Goal: Task Accomplishment & Management: Manage account settings

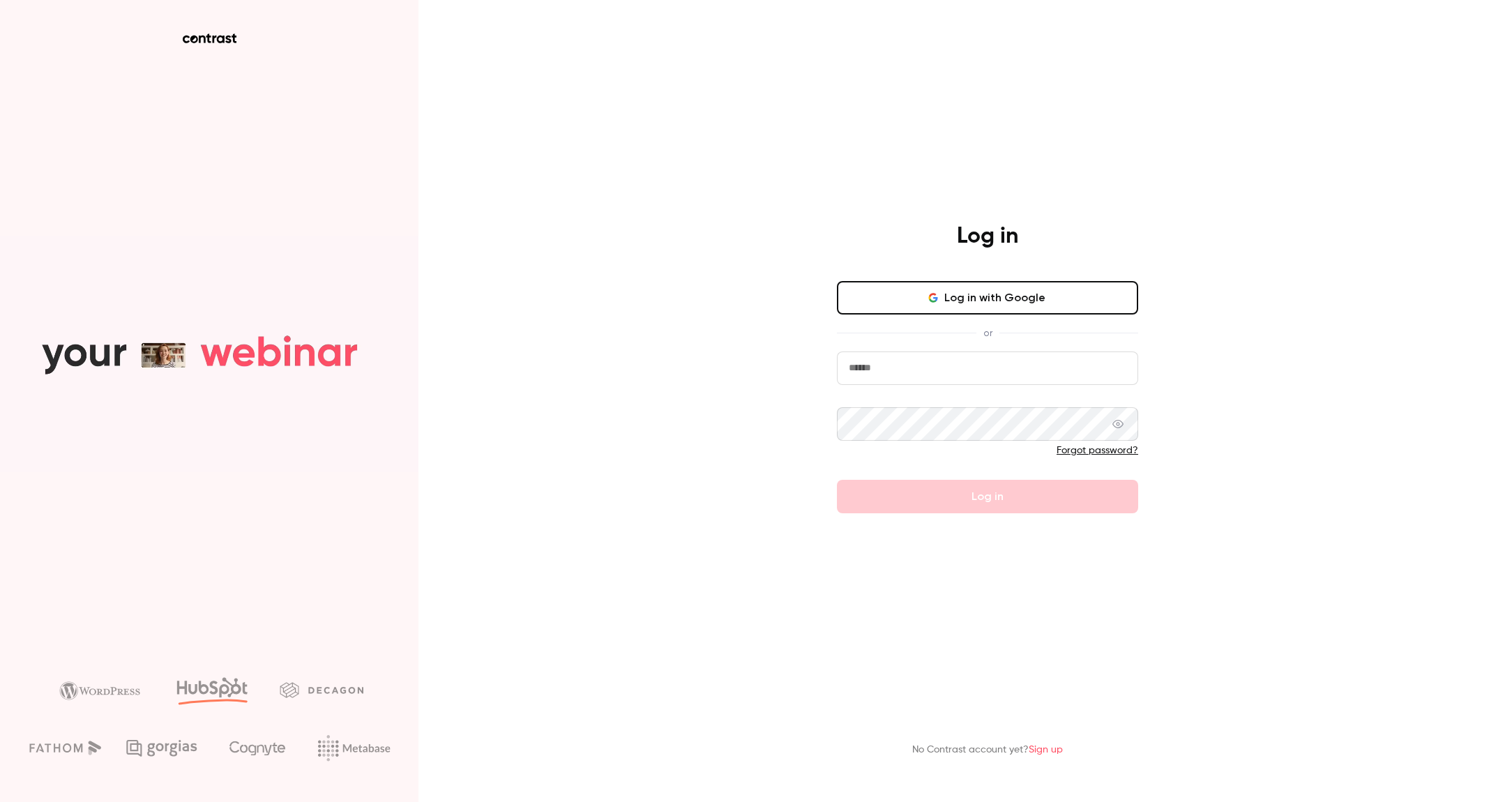
click at [929, 306] on button "Log in with Google" at bounding box center [987, 297] width 302 height 33
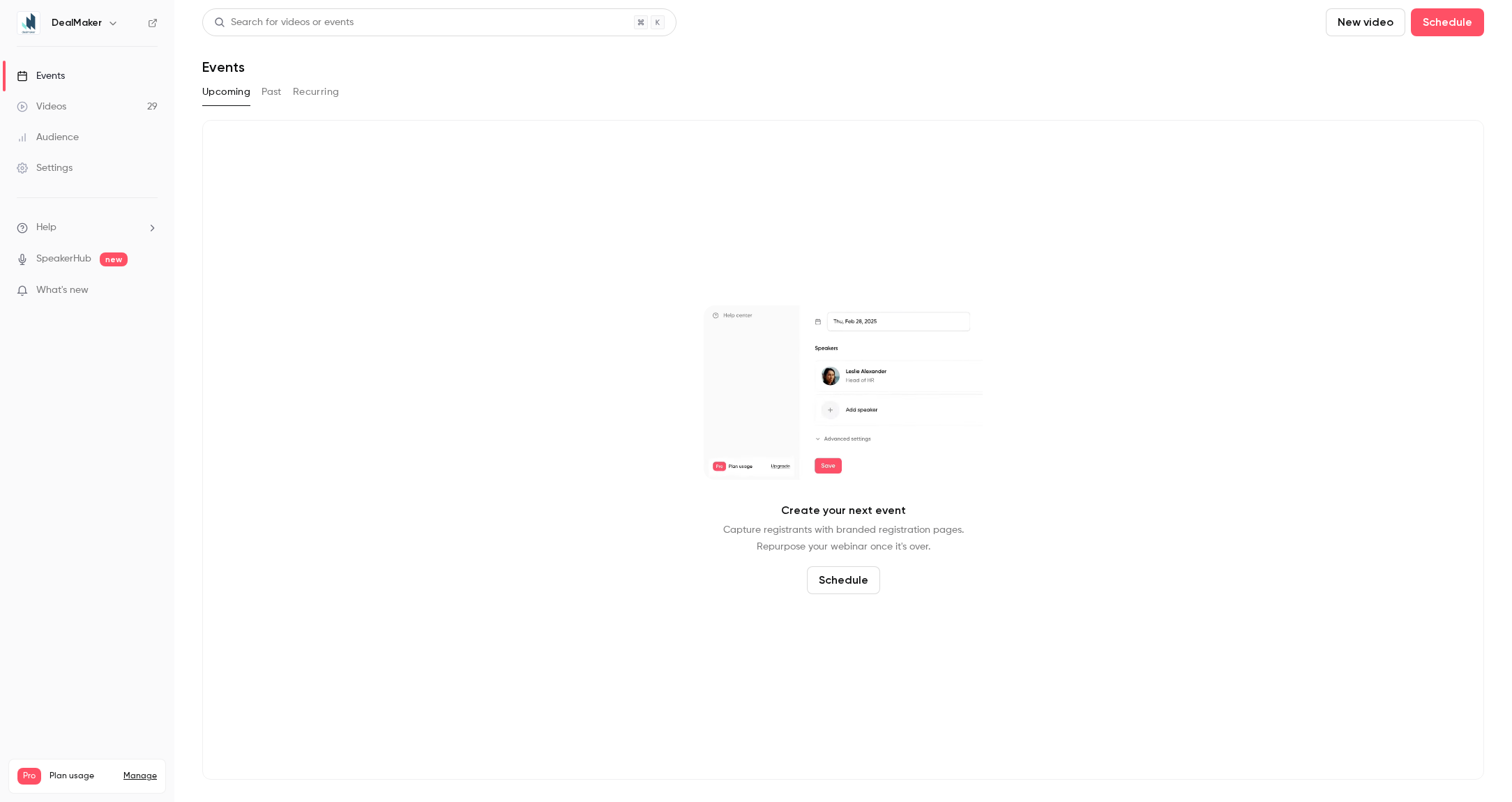
click at [281, 88] on button "Past" at bounding box center [271, 91] width 20 height 22
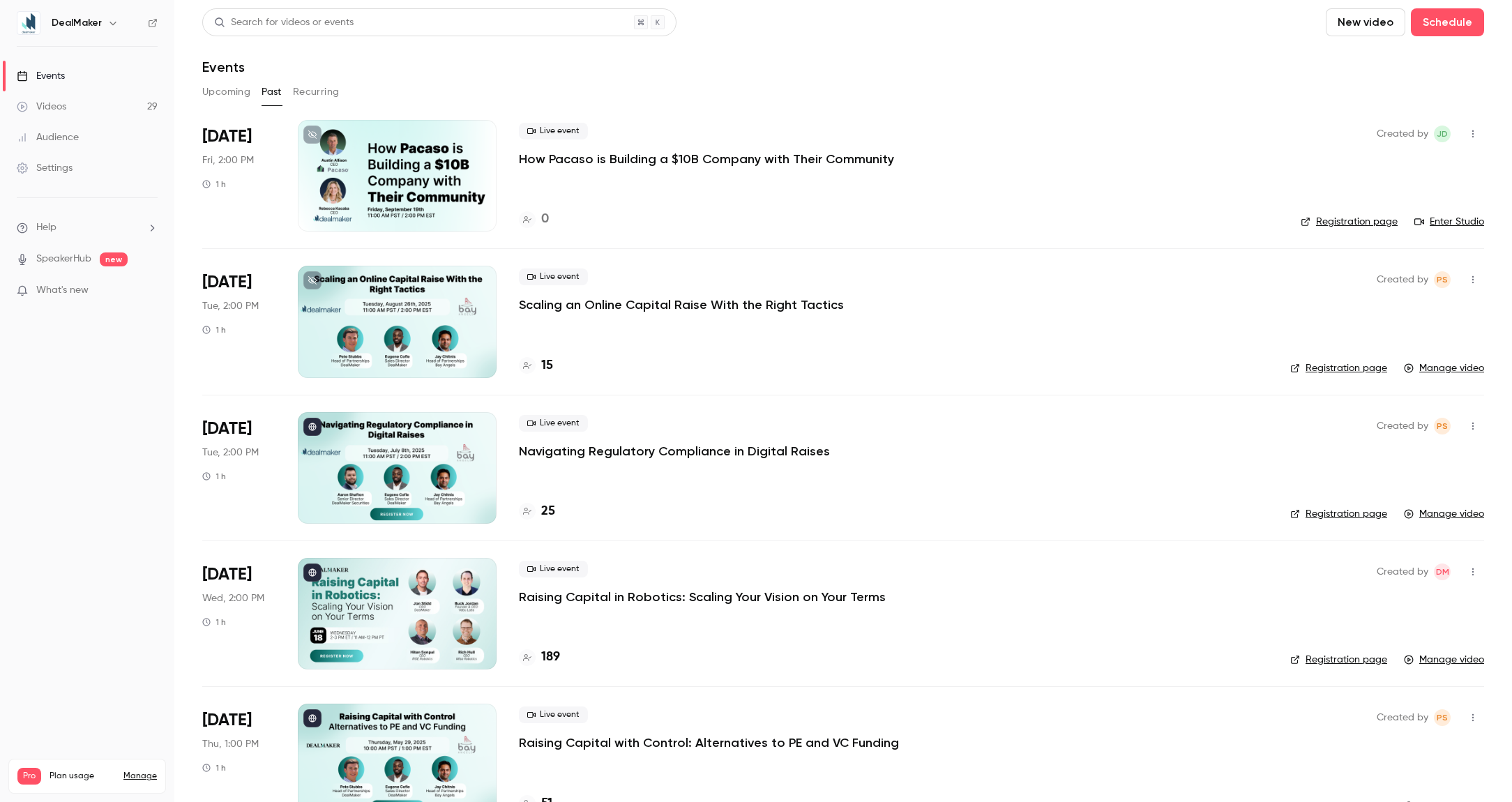
click at [92, 292] on p "What's new" at bounding box center [76, 289] width 119 height 14
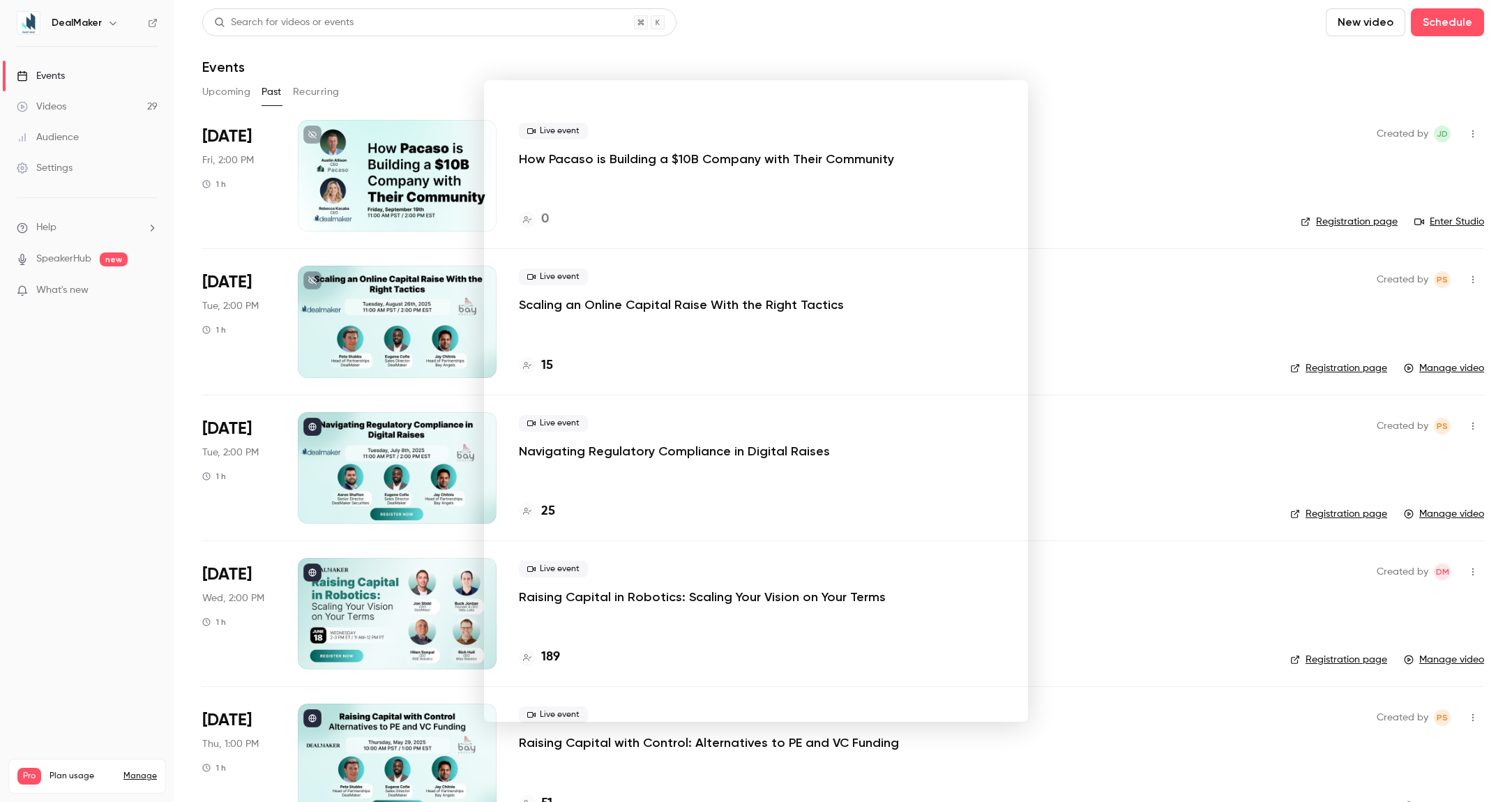
click at [1134, 375] on div at bounding box center [756, 401] width 1512 height 802
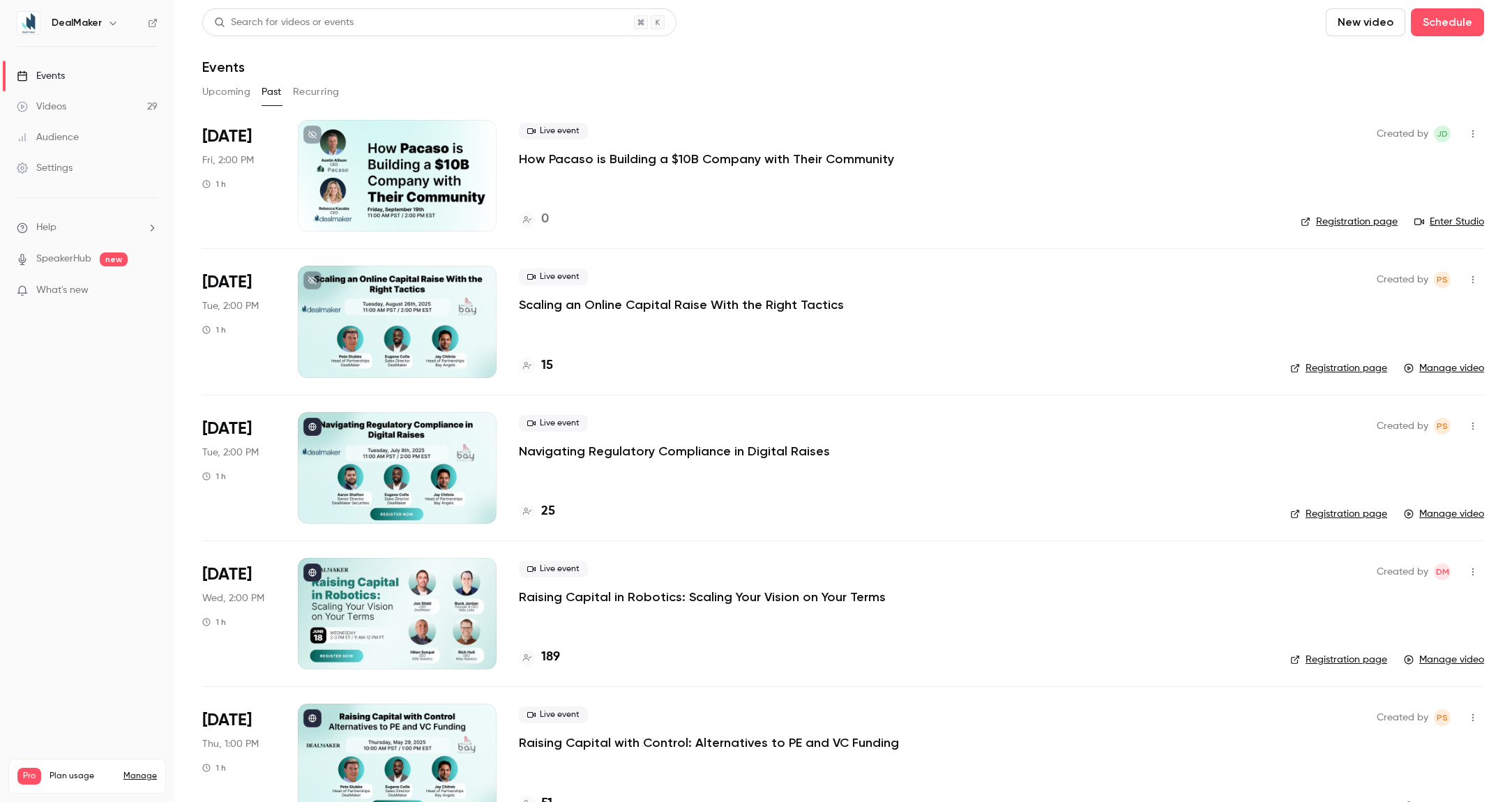
click at [61, 165] on div "Settings" at bounding box center [45, 167] width 56 height 14
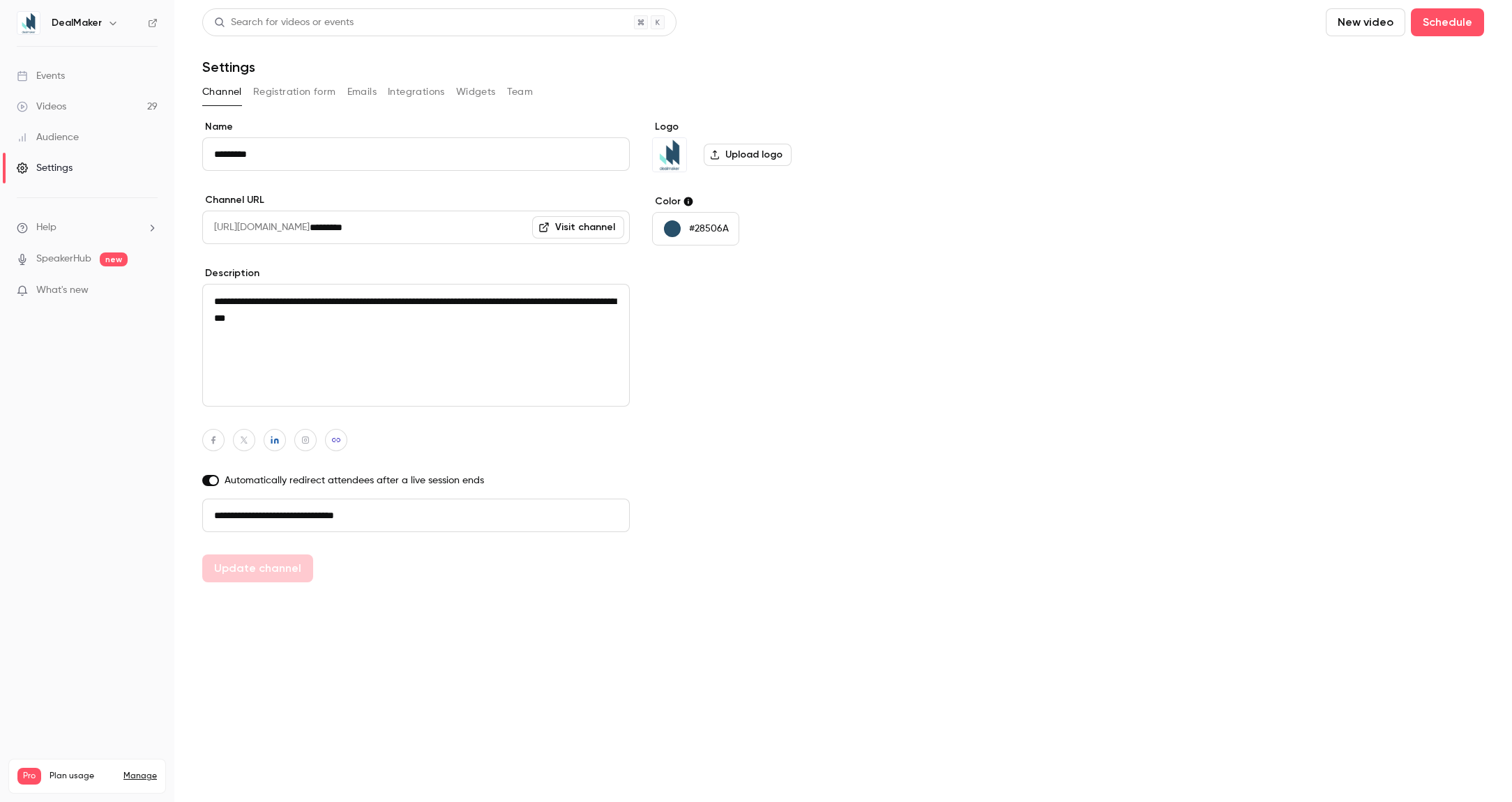
click at [144, 771] on link "Manage" at bounding box center [140, 776] width 33 height 11
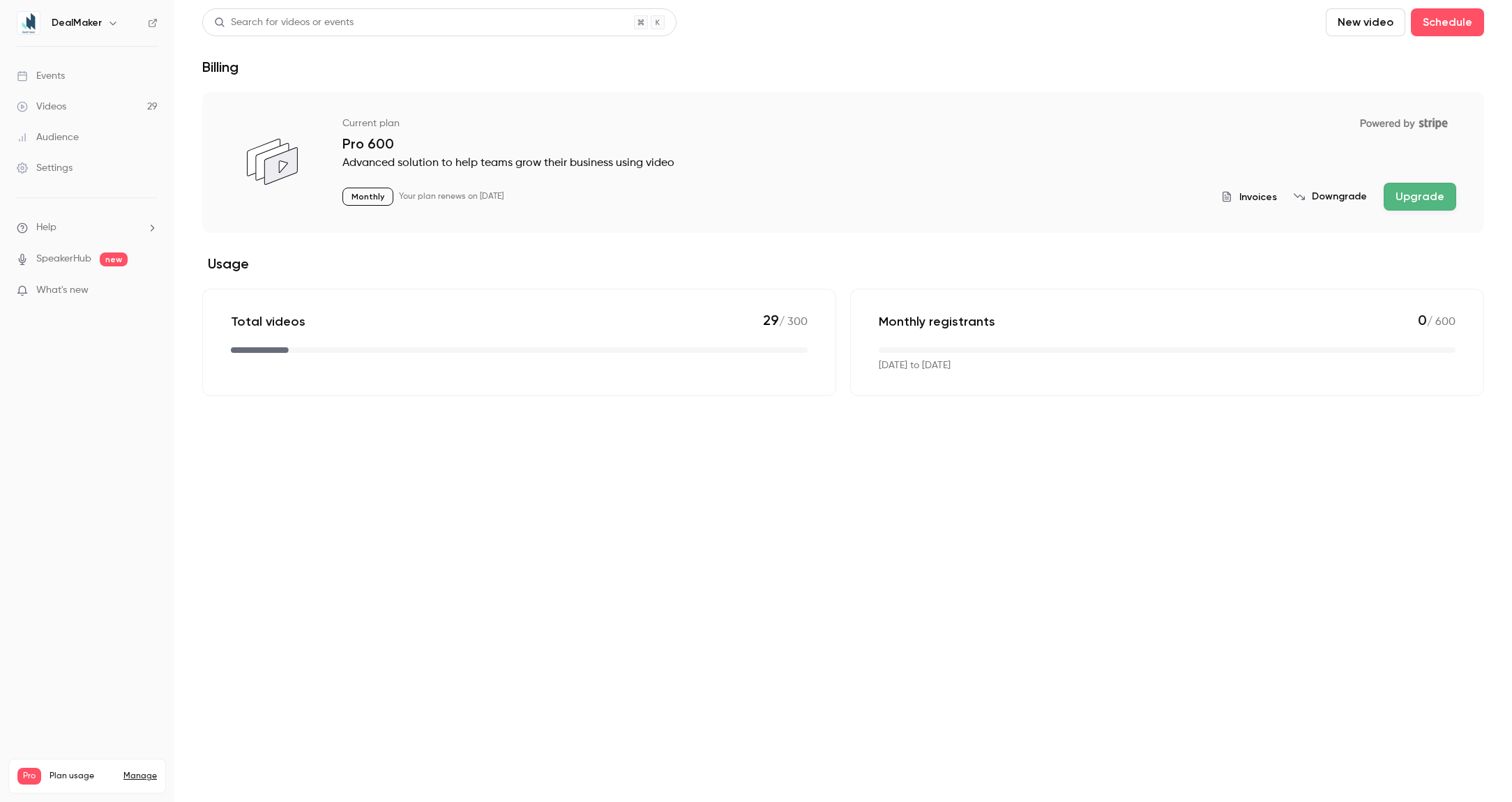
click at [1256, 194] on span "Invoices" at bounding box center [1258, 196] width 38 height 14
